Goal: Feedback & Contribution: Contribute content

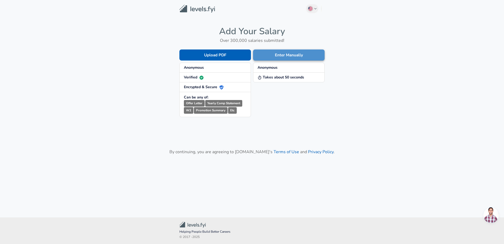
click at [288, 55] on button "Enter Manually" at bounding box center [289, 54] width 72 height 11
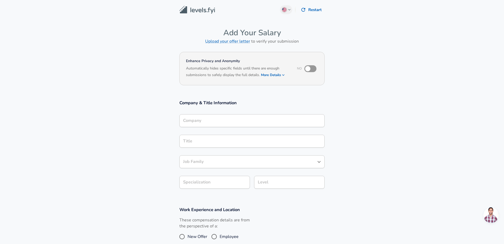
click at [286, 125] on div "Company" at bounding box center [251, 120] width 145 height 13
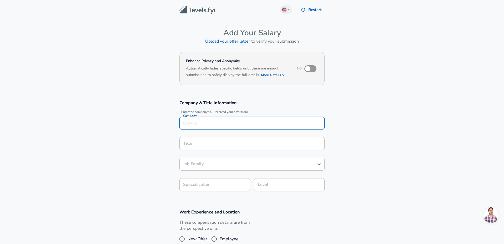
scroll to position [5, 0]
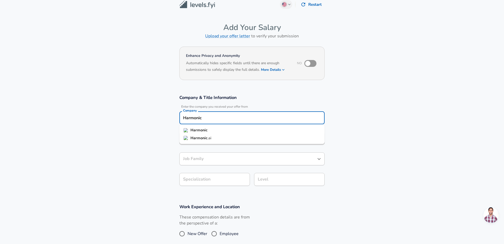
click at [219, 127] on li "Harmonic" at bounding box center [251, 130] width 145 height 8
click at [237, 142] on div "Title" at bounding box center [251, 138] width 145 height 13
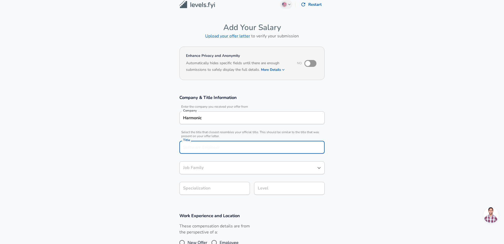
scroll to position [16, 0]
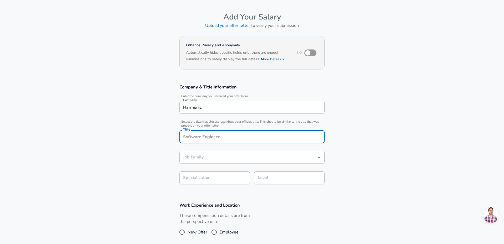
drag, startPoint x: 230, startPoint y: 112, endPoint x: 126, endPoint y: 109, distance: 104.0
click at [123, 111] on section "Company & Title Information Enter the company you received your offer from Comp…" at bounding box center [252, 137] width 504 height 118
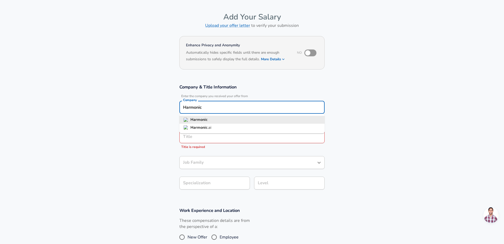
drag, startPoint x: 192, startPoint y: 108, endPoint x: 125, endPoint y: 96, distance: 67.6
click at [182, 103] on input "Harmonic" at bounding box center [252, 107] width 140 height 8
click at [209, 118] on strong "GlobalLogic" at bounding box center [201, 119] width 22 height 5
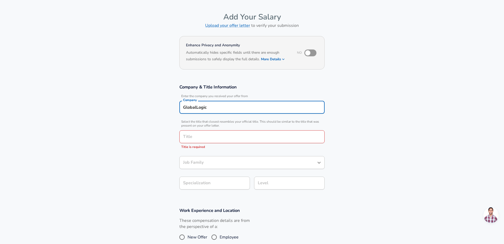
type input "GlobalLogic"
click at [197, 137] on input "Title" at bounding box center [252, 137] width 140 height 8
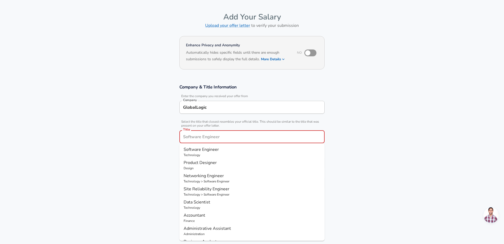
click at [234, 149] on p "Software Engineer" at bounding box center [252, 149] width 137 height 6
type input "Software Engineer"
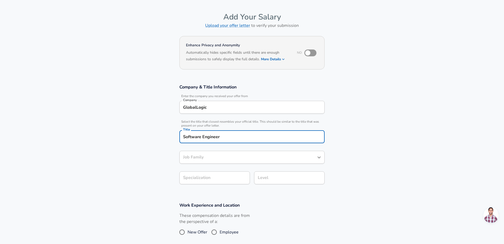
type input "Software Engineer"
click at [243, 178] on icon "button" at bounding box center [242, 178] width 6 height 6
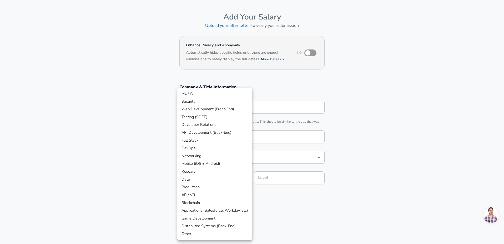
click at [197, 159] on li "Networking" at bounding box center [214, 156] width 75 height 8
type input "Networking"
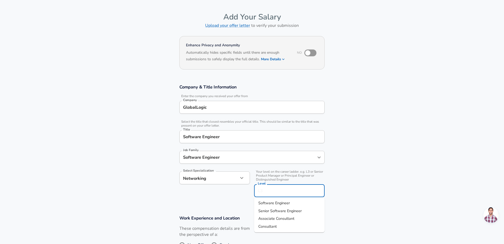
drag, startPoint x: 280, startPoint y: 177, endPoint x: 274, endPoint y: 179, distance: 6.6
click at [280, 187] on input "Level" at bounding box center [290, 191] width 66 height 8
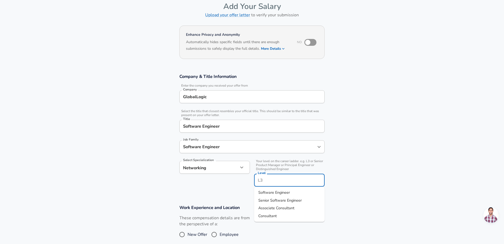
drag, startPoint x: 281, startPoint y: 194, endPoint x: 294, endPoint y: 193, distance: 13.2
click at [282, 194] on span "Software Engineer" at bounding box center [274, 192] width 32 height 5
type input "Software Engineer"
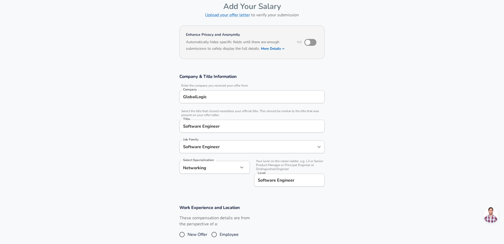
click at [364, 178] on section "Company & Title Information Enter the company you received your offer from Comp…" at bounding box center [252, 132] width 504 height 131
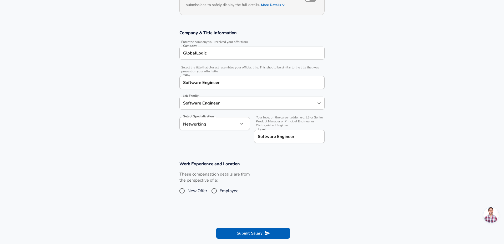
scroll to position [86, 0]
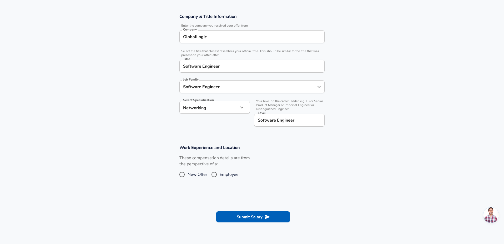
click at [215, 176] on input "Employee" at bounding box center [214, 174] width 11 height 8
radio input "true"
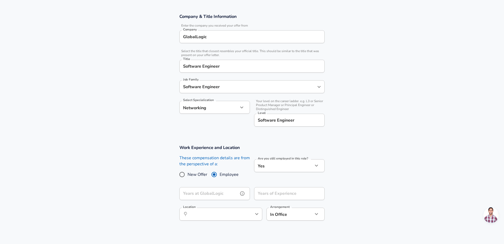
click at [203, 198] on input "Years at GlobalLogic" at bounding box center [208, 193] width 59 height 13
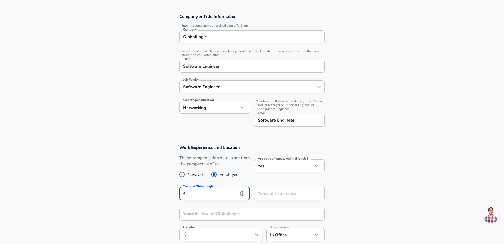
type input "4"
click at [286, 194] on input "Years of Experience" at bounding box center [283, 193] width 59 height 13
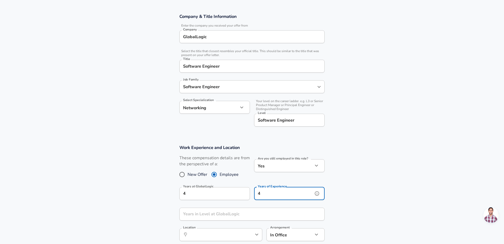
type input "4"
click at [382, 184] on section "Work Experience and Location These compensation details are from the perspectiv…" at bounding box center [252, 195] width 504 height 114
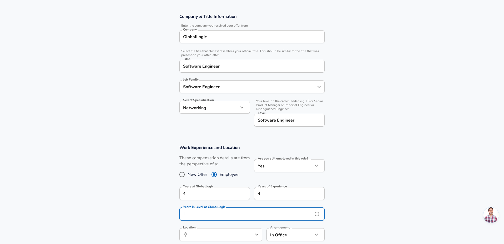
click at [252, 214] on input "Years in Level at GlobalLogic" at bounding box center [246, 214] width 134 height 13
type input "1"
click at [343, 215] on section "Work Experience and Location These compensation details are from the perspectiv…" at bounding box center [252, 195] width 504 height 114
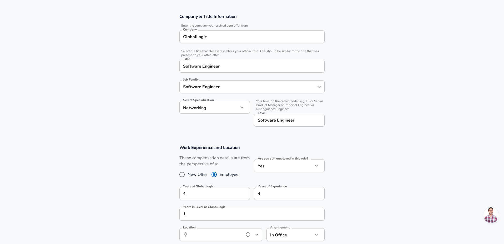
click at [213, 233] on input "Location" at bounding box center [215, 234] width 54 height 8
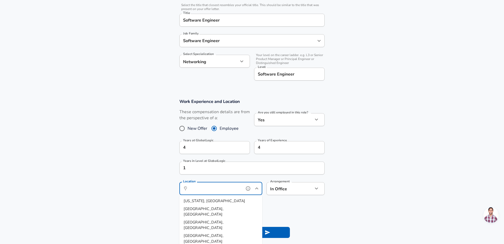
scroll to position [176, 0]
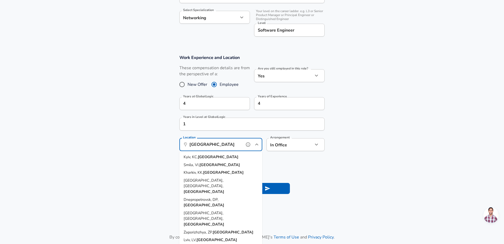
click at [204, 157] on strong "[GEOGRAPHIC_DATA]" at bounding box center [218, 156] width 41 height 5
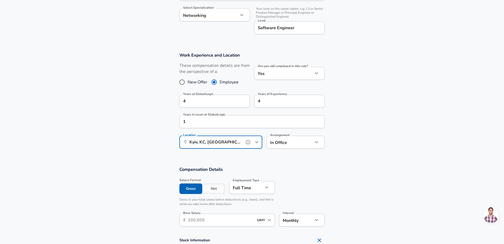
scroll to position [206, 0]
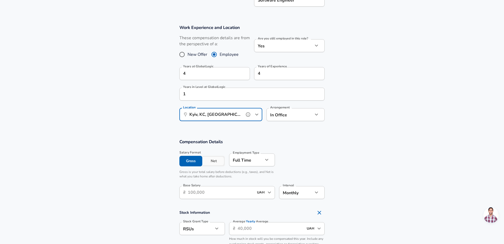
type input "Kyiv, KC, [GEOGRAPHIC_DATA]"
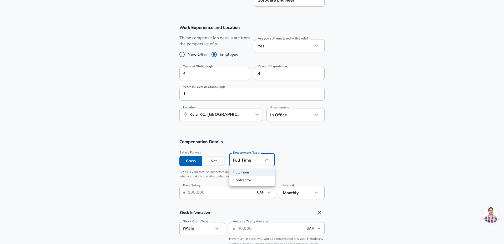
click at [249, 169] on li "Full Time" at bounding box center [252, 172] width 46 height 8
click at [334, 154] on div "Full Time Contractor" at bounding box center [252, 122] width 504 height 244
click at [211, 162] on button "Net" at bounding box center [213, 161] width 23 height 11
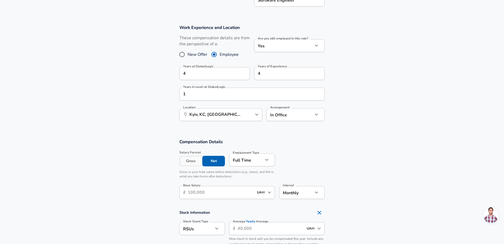
drag, startPoint x: 188, startPoint y: 161, endPoint x: 205, endPoint y: 179, distance: 25.3
click at [189, 161] on button "Gross" at bounding box center [190, 161] width 23 height 11
click at [224, 195] on input "Base Salary" at bounding box center [221, 192] width 66 height 13
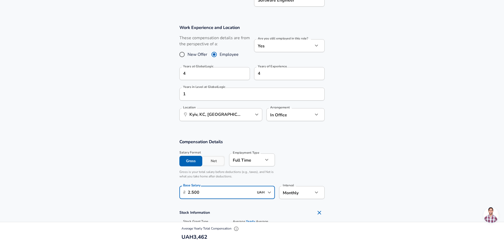
type input "2.500"
drag, startPoint x: 405, startPoint y: 185, endPoint x: 402, endPoint y: 186, distance: 3.1
click at [403, 185] on section "Compensation Details Salary Format Gross Net Employment Type [DEMOGRAPHIC_DATA]…" at bounding box center [252, 171] width 504 height 64
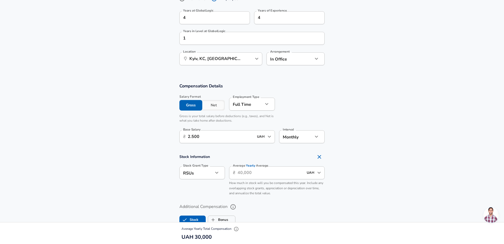
scroll to position [266, 0]
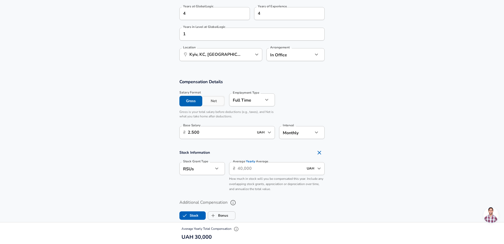
click at [254, 194] on div at bounding box center [252, 122] width 504 height 244
click at [199, 198] on li "None" at bounding box center [202, 197] width 46 height 8
type input "none"
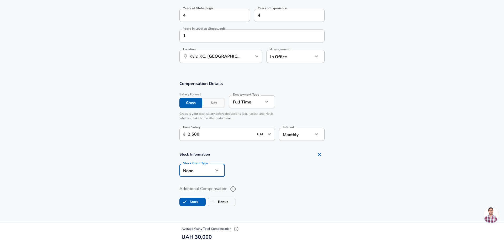
scroll to position [236, 0]
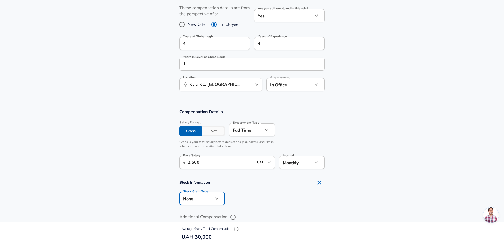
click at [223, 129] on button "Net" at bounding box center [213, 131] width 23 height 11
click at [188, 127] on button "Gross" at bounding box center [190, 131] width 23 height 11
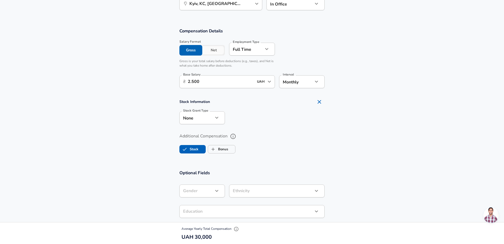
scroll to position [326, 0]
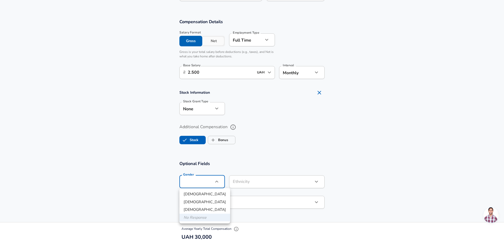
click at [196, 196] on li "[DEMOGRAPHIC_DATA]" at bounding box center [204, 194] width 51 height 8
type input "[DEMOGRAPHIC_DATA]"
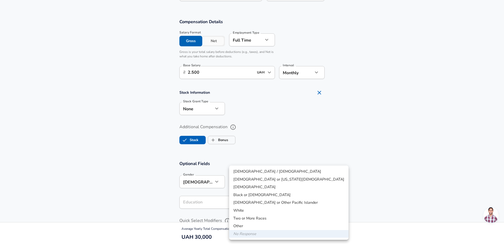
click at [248, 212] on li "White" at bounding box center [288, 211] width 119 height 8
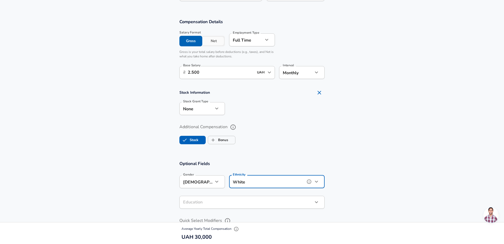
type input "White"
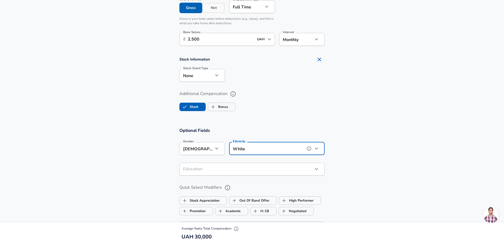
scroll to position [386, 0]
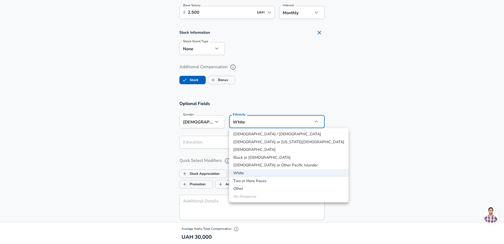
click at [372, 164] on div at bounding box center [252, 122] width 504 height 244
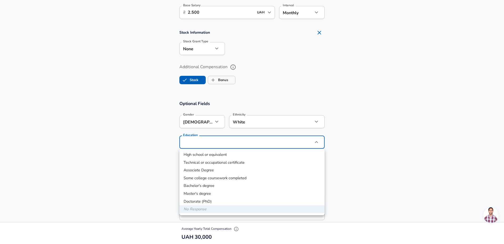
click at [203, 187] on li "Bachelor's degree" at bounding box center [251, 186] width 145 height 8
type input "Bachelors degree"
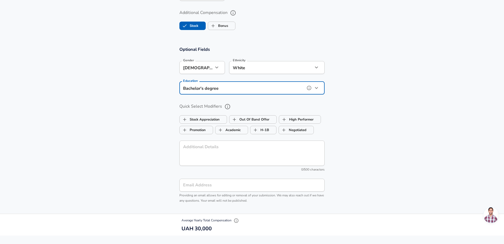
scroll to position [446, 0]
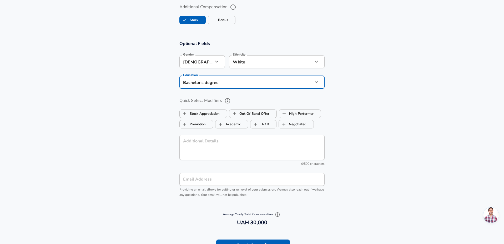
click at [225, 100] on icon "help" at bounding box center [227, 100] width 5 height 5
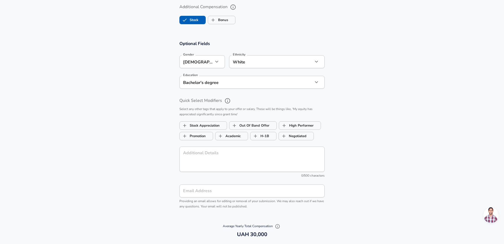
click at [248, 193] on input "Email Address" at bounding box center [251, 190] width 145 height 13
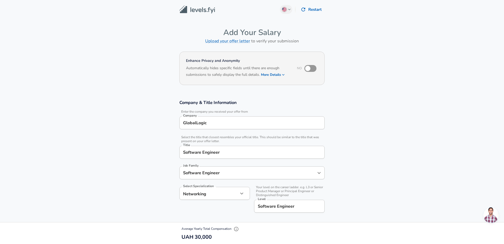
scroll to position [0, 0]
type input "[EMAIL_ADDRESS][DOMAIN_NAME]"
click at [314, 69] on input "checkbox" at bounding box center [308, 69] width 30 height 10
drag, startPoint x: 309, startPoint y: 71, endPoint x: 354, endPoint y: 76, distance: 44.9
click at [309, 71] on input "checkbox" at bounding box center [313, 69] width 30 height 10
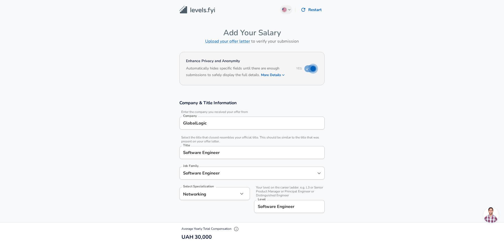
checkbox input "false"
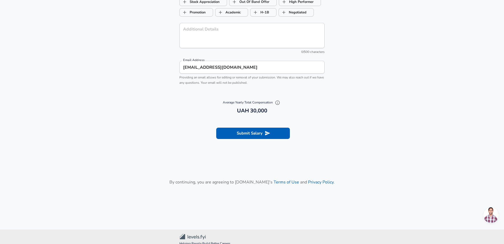
scroll to position [582, 0]
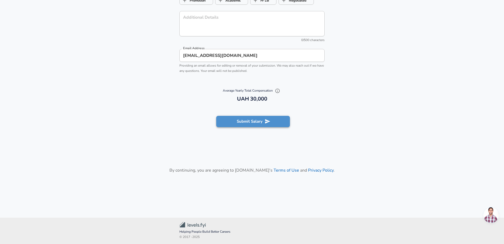
click at [250, 119] on button "Submit Salary" at bounding box center [253, 121] width 74 height 11
